Goal: Find specific page/section: Find specific page/section

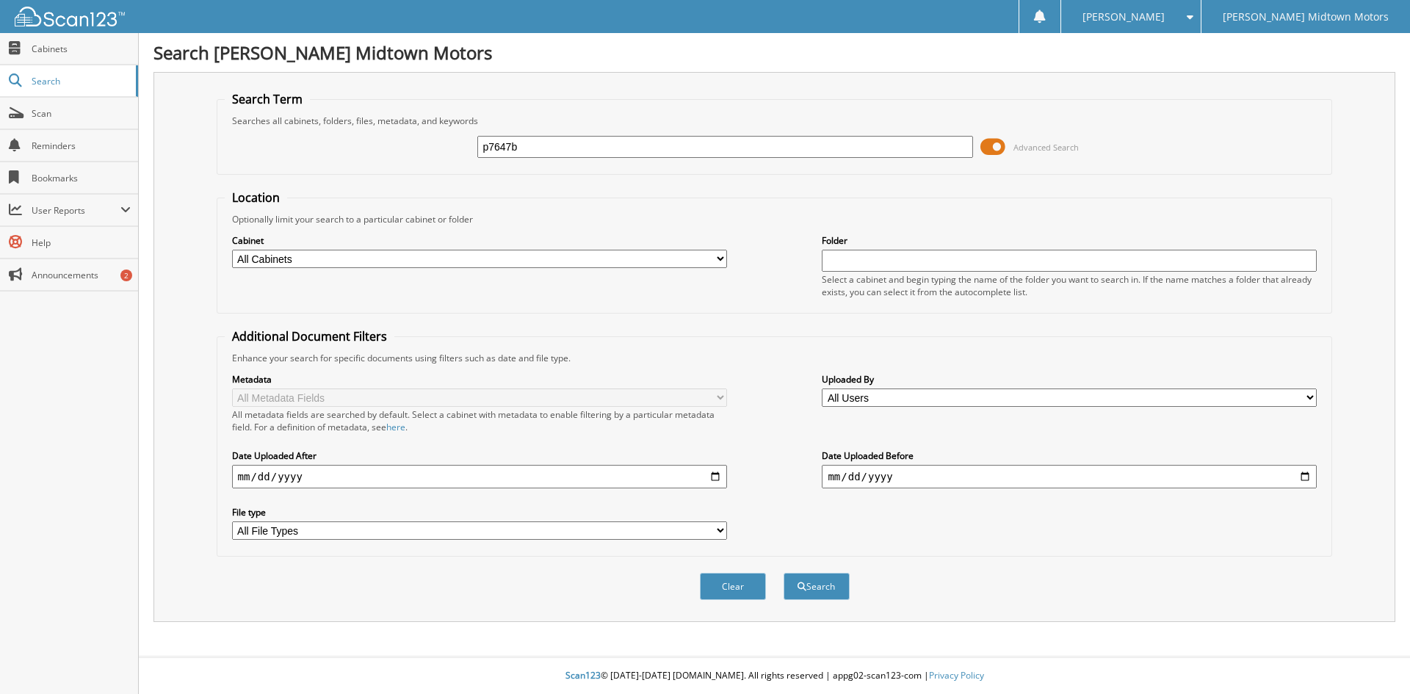
type input "p7647b"
click at [783, 573] on button "Search" at bounding box center [816, 586] width 66 height 27
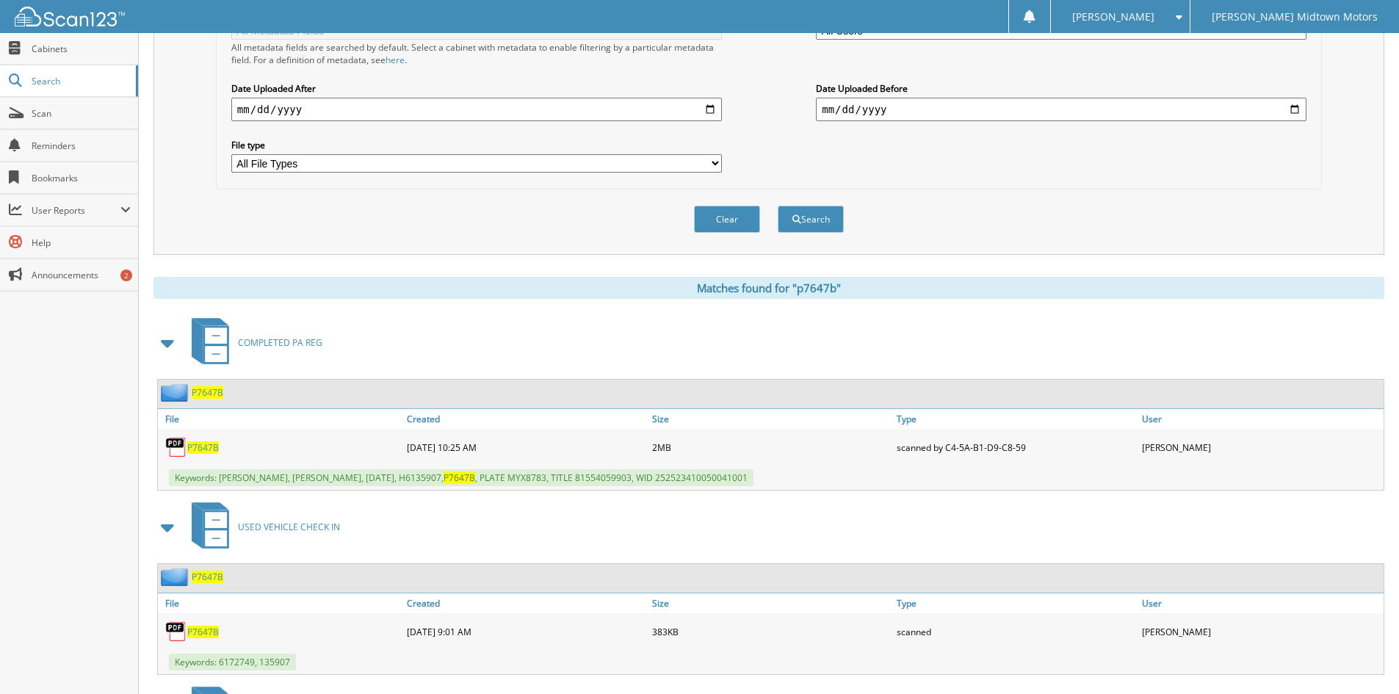
scroll to position [514, 0]
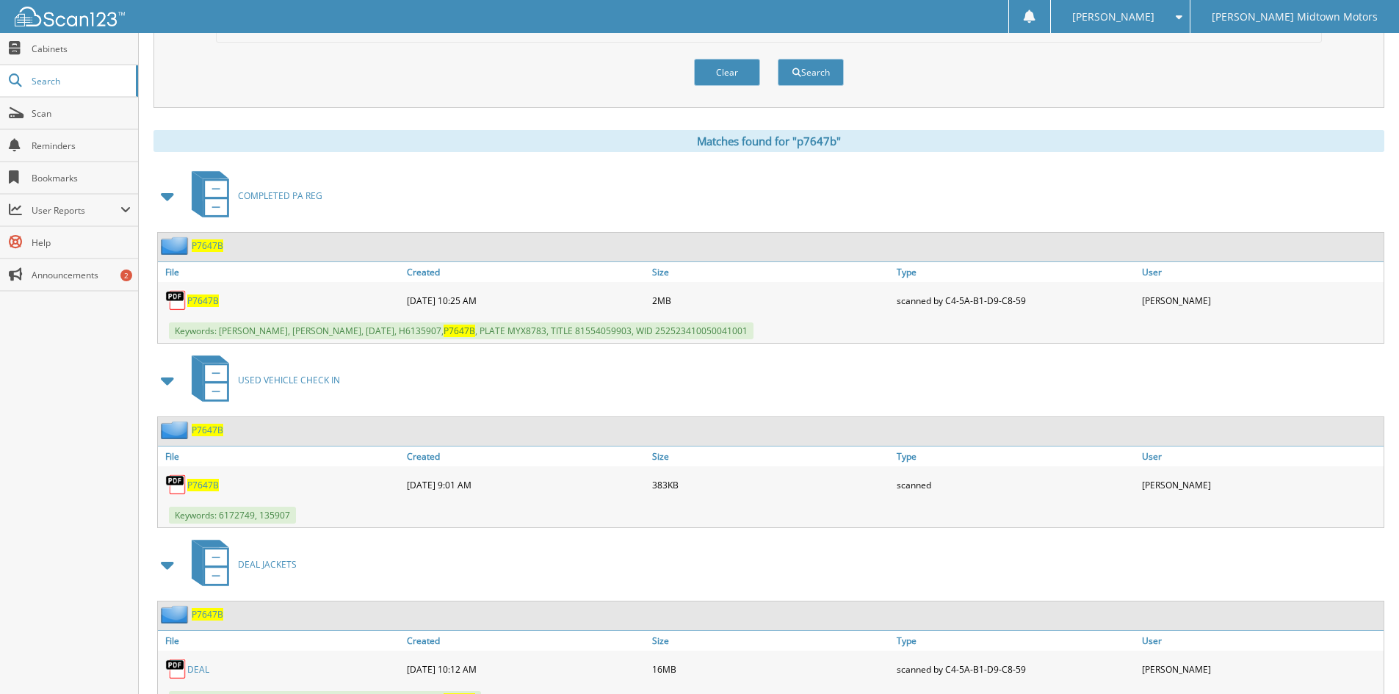
click at [208, 486] on span "P7647B" at bounding box center [203, 485] width 32 height 12
click at [713, 70] on button "Clear" at bounding box center [727, 72] width 66 height 27
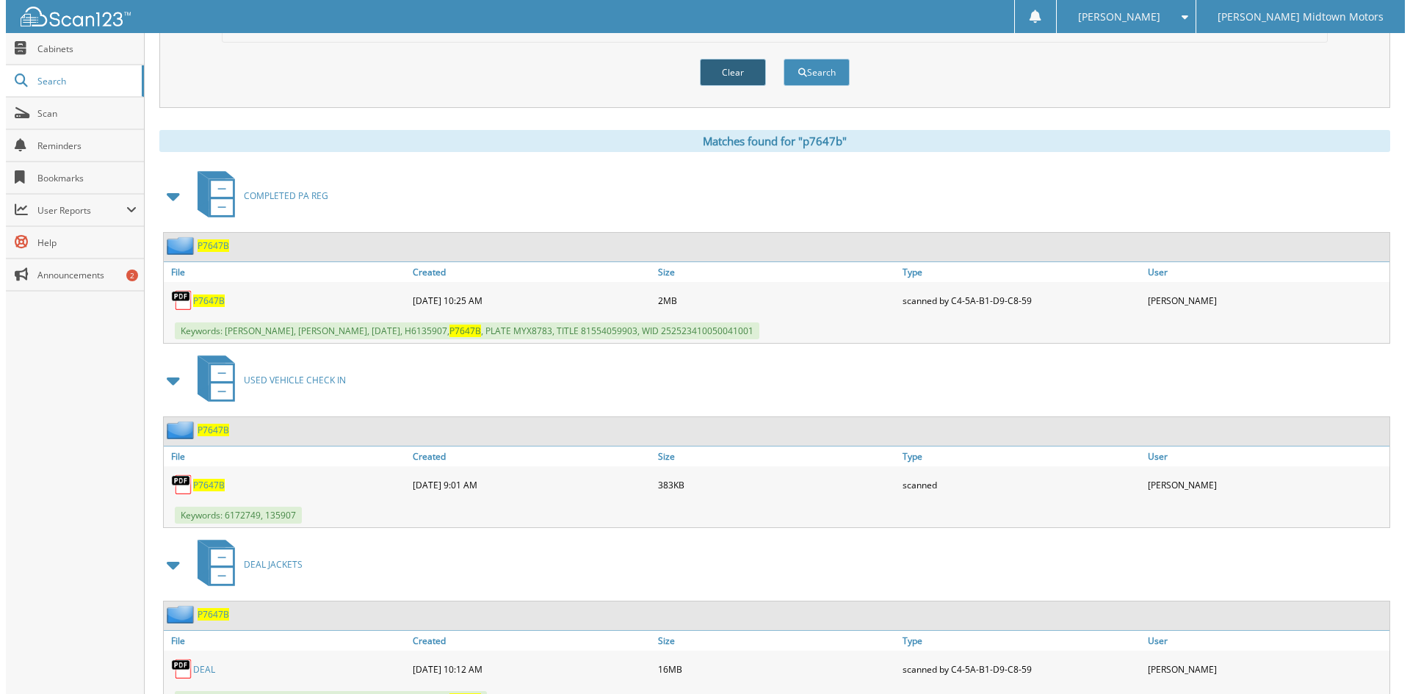
scroll to position [0, 0]
